Goal: Task Accomplishment & Management: Use online tool/utility

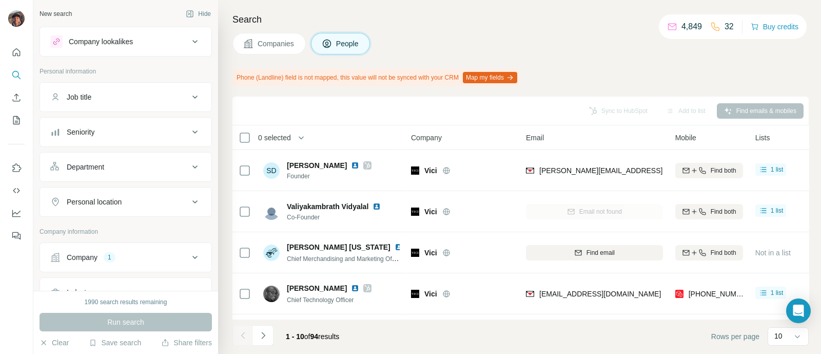
click at [69, 247] on button "Company 1" at bounding box center [125, 257] width 171 height 25
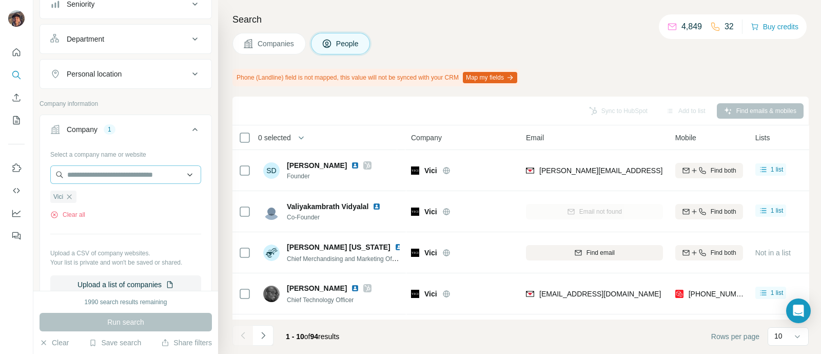
click at [72, 193] on icon "button" at bounding box center [69, 197] width 8 height 8
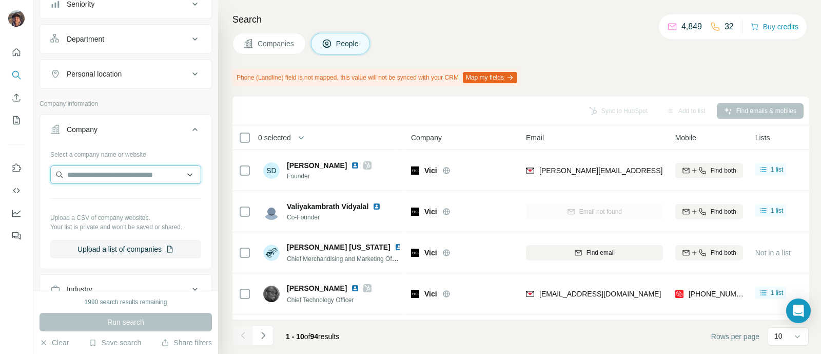
click at [79, 172] on input "text" at bounding box center [125, 174] width 151 height 18
paste input "**********"
click at [83, 172] on input "**********" at bounding box center [125, 174] width 151 height 18
click at [153, 176] on input "**********" at bounding box center [125, 174] width 151 height 18
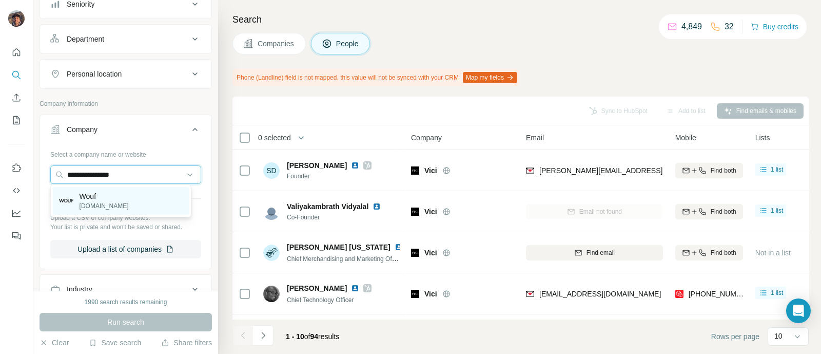
type input "**********"
click at [98, 210] on div "Wouf [DOMAIN_NAME]" at bounding box center [121, 201] width 136 height 28
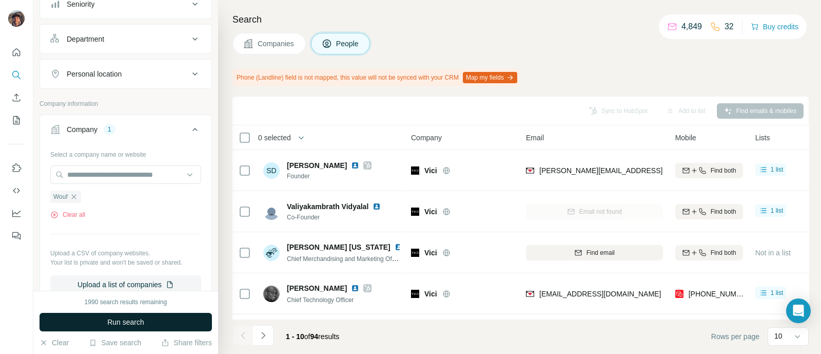
click at [105, 317] on button "Run search" at bounding box center [126, 322] width 172 height 18
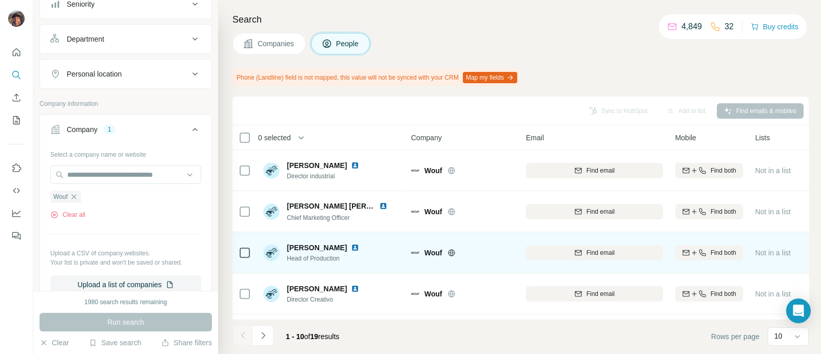
click at [586, 238] on div "Find email" at bounding box center [594, 252] width 137 height 28
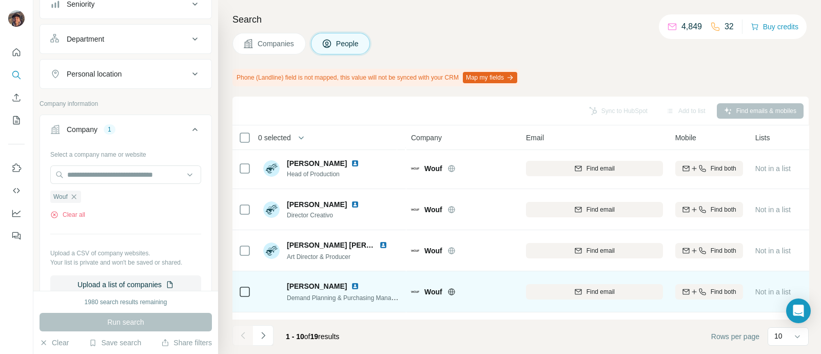
scroll to position [64, 0]
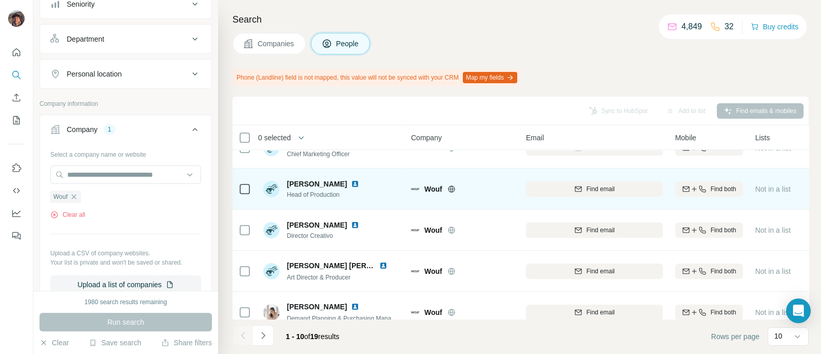
click at [579, 229] on icon "button" at bounding box center [578, 230] width 8 height 8
click at [575, 189] on icon "button" at bounding box center [578, 189] width 8 height 8
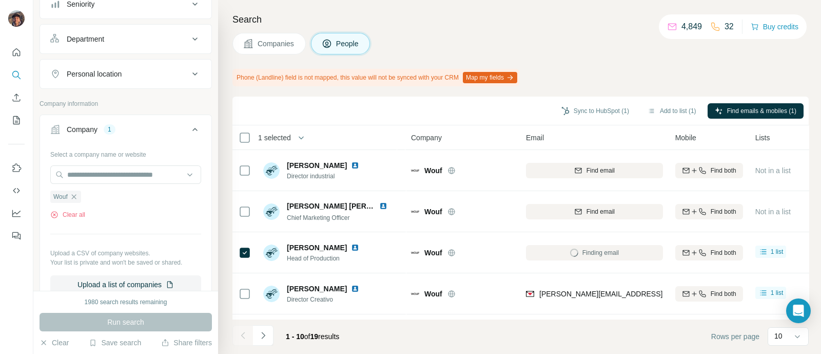
scroll to position [248, 0]
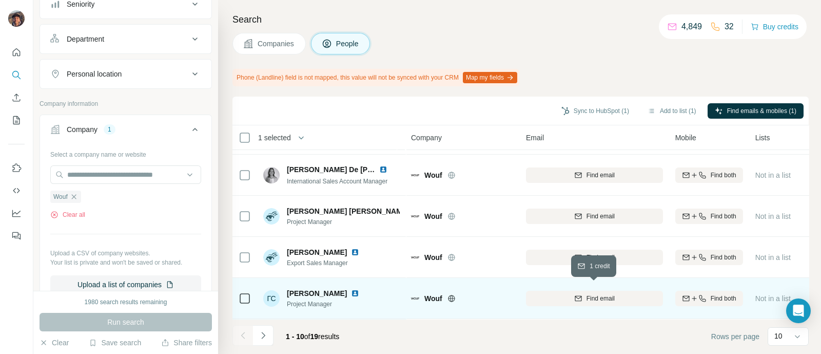
click at [545, 294] on div "Find email" at bounding box center [594, 298] width 137 height 9
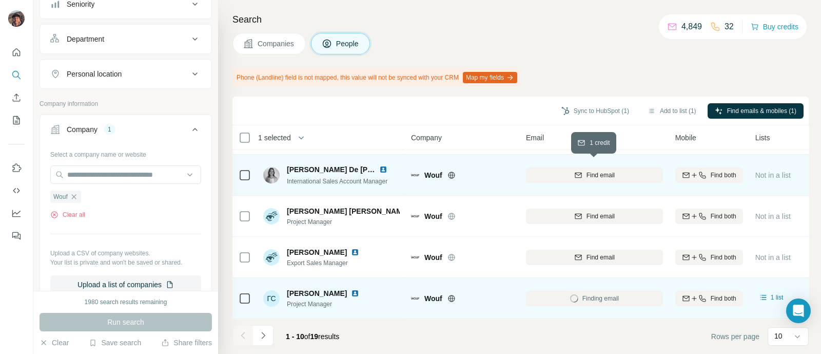
click at [548, 170] on div "Find email" at bounding box center [594, 174] width 137 height 9
click at [255, 333] on button "Navigate to next page" at bounding box center [263, 335] width 21 height 21
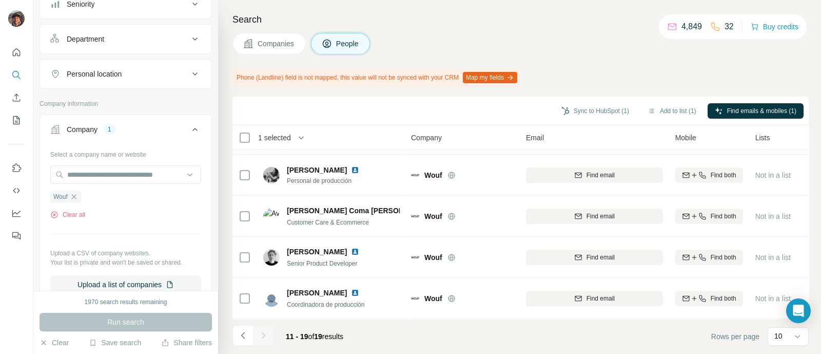
click at [264, 334] on div at bounding box center [263, 335] width 21 height 21
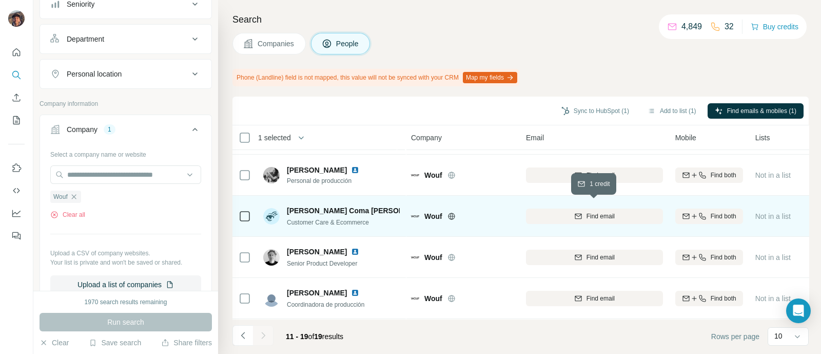
click at [601, 211] on span "Find email" at bounding box center [601, 215] width 28 height 9
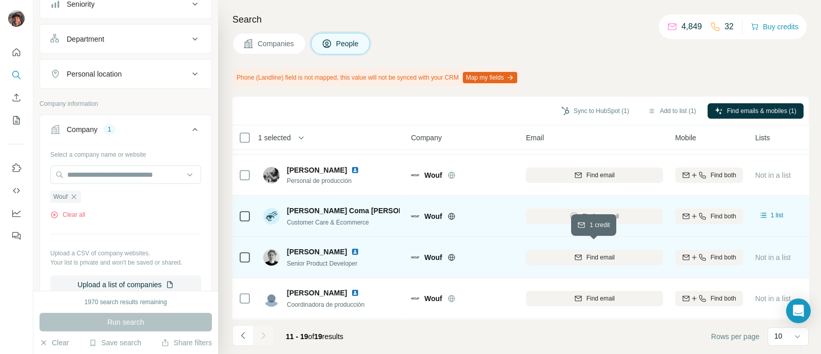
click at [603, 253] on span "Find email" at bounding box center [601, 257] width 28 height 9
click at [241, 257] on div at bounding box center [245, 257] width 12 height 28
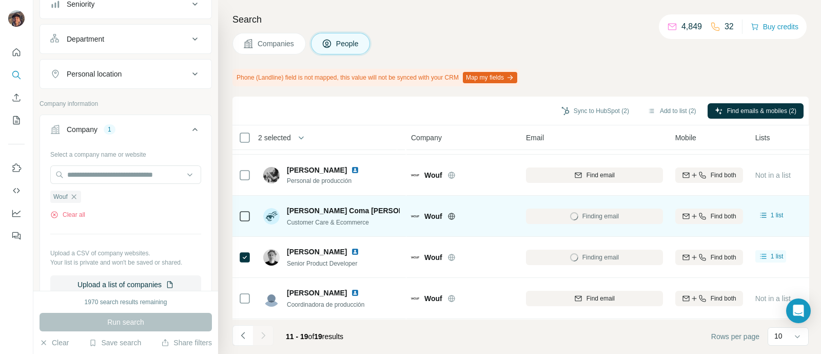
click at [249, 202] on div at bounding box center [245, 216] width 12 height 28
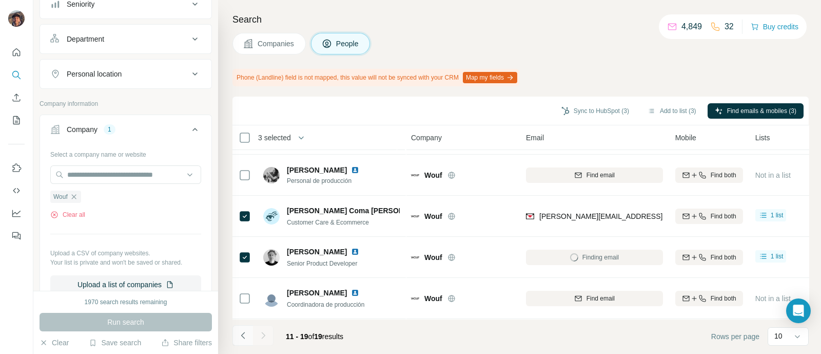
click at [239, 334] on icon "Navigate to previous page" at bounding box center [243, 335] width 10 height 10
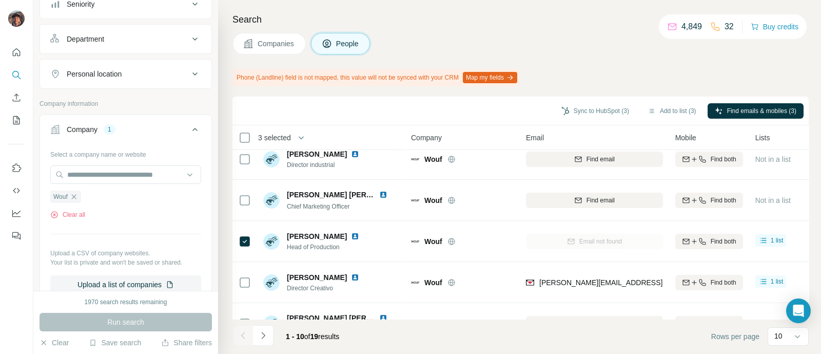
scroll to position [0, 0]
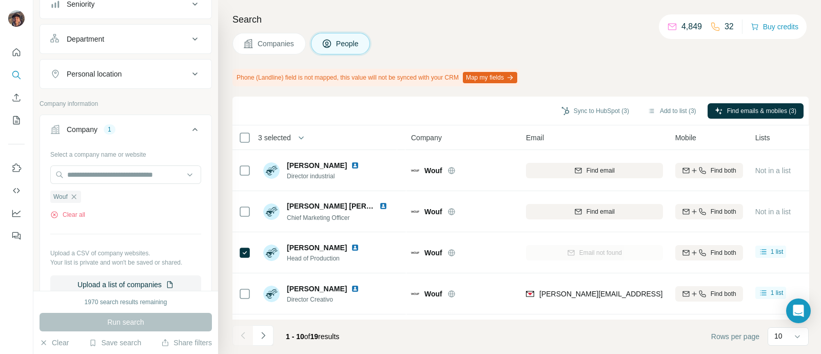
click at [246, 259] on div at bounding box center [245, 252] width 12 height 28
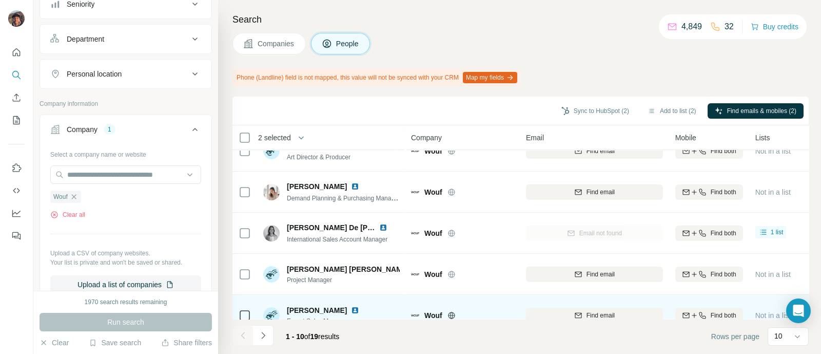
scroll to position [248, 0]
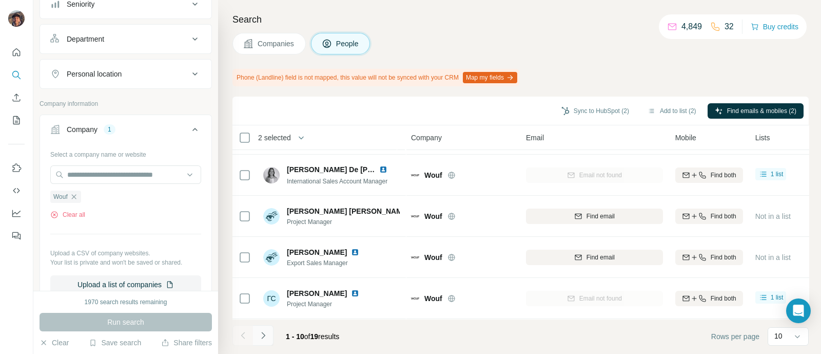
click at [270, 329] on button "Navigate to next page" at bounding box center [263, 335] width 21 height 21
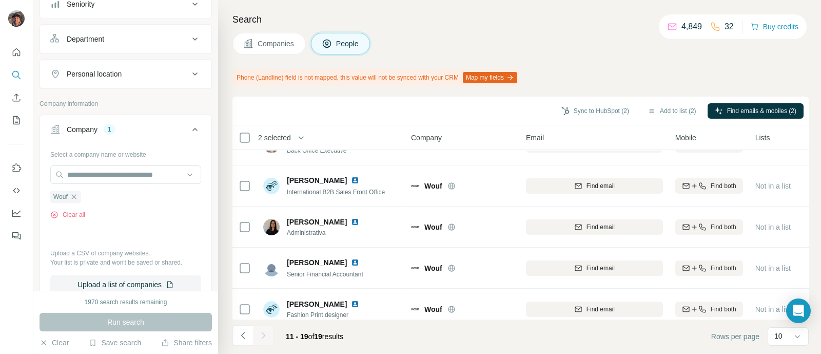
scroll to position [14, 0]
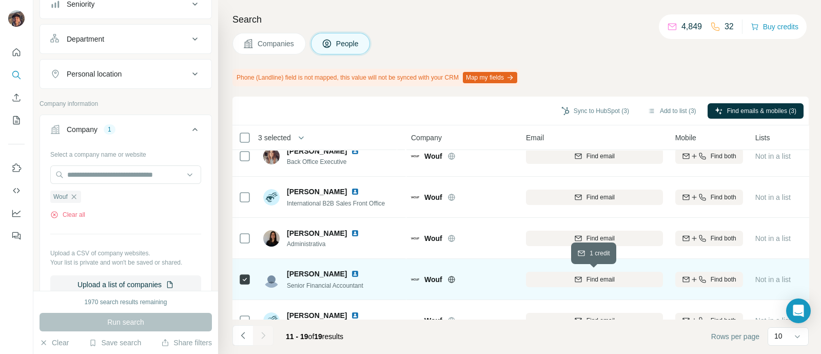
click at [564, 282] on div "Find email" at bounding box center [594, 279] width 137 height 9
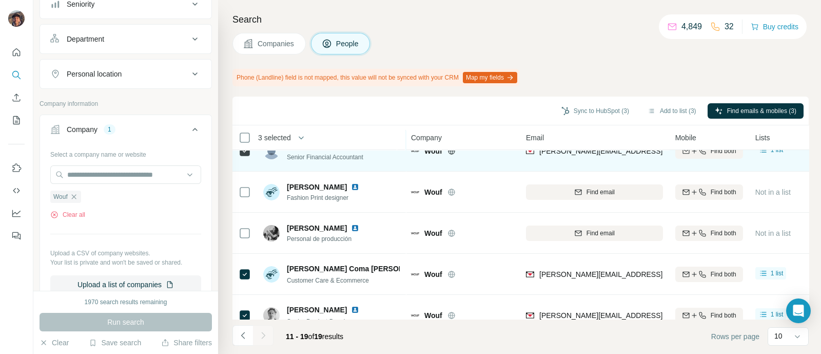
scroll to position [79, 0]
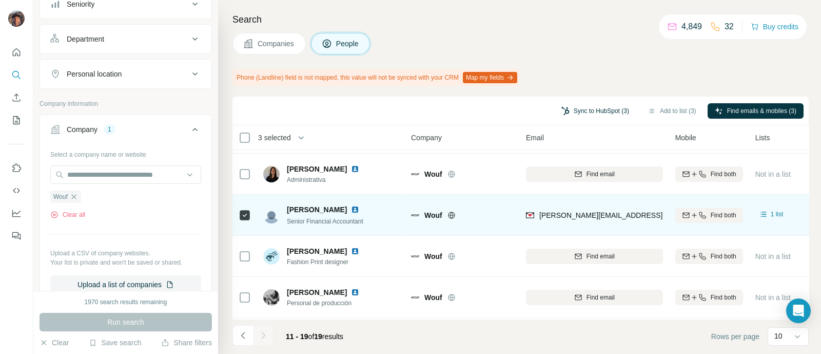
click at [594, 113] on button "Sync to HubSpot (3)" at bounding box center [595, 110] width 82 height 15
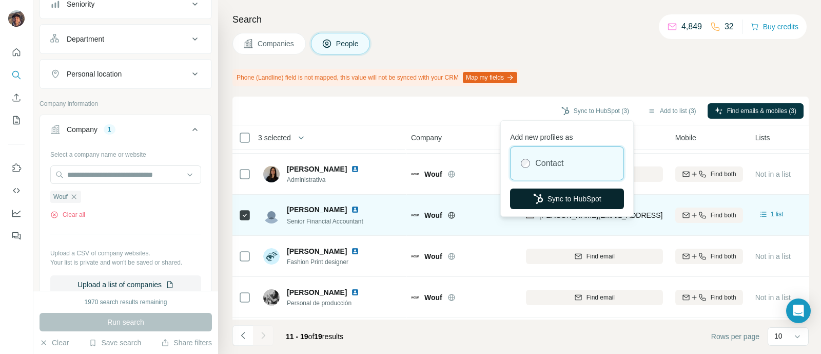
click at [564, 188] on button "Sync to HubSpot" at bounding box center [567, 198] width 114 height 21
